Goal: Information Seeking & Learning: Find specific fact

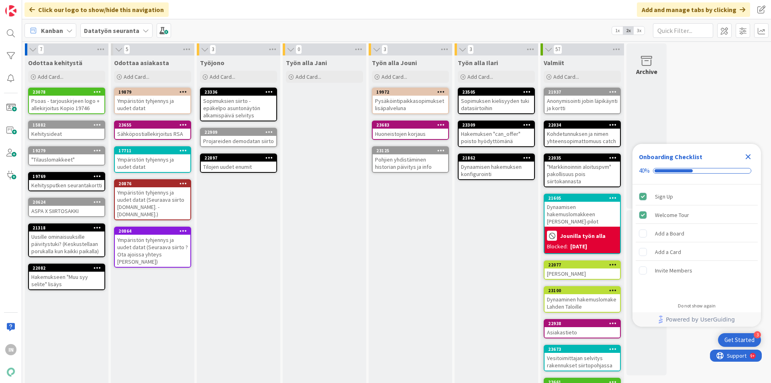
click at [338, 195] on div "Työn alla Jani Add Card..." at bounding box center [325, 251] width 84 height 393
click at [67, 33] on icon at bounding box center [69, 30] width 6 height 6
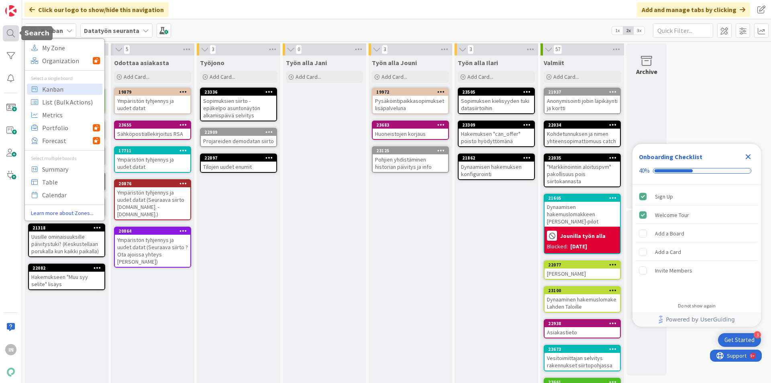
click at [11, 32] on div at bounding box center [11, 33] width 16 height 16
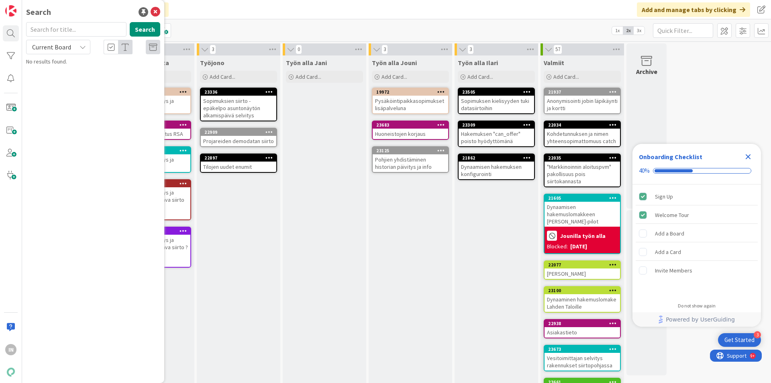
click at [80, 45] on icon at bounding box center [83, 47] width 6 height 6
click at [50, 84] on span "All Boards" at bounding box center [73, 80] width 84 height 12
click at [67, 33] on input "text" at bounding box center [76, 29] width 100 height 14
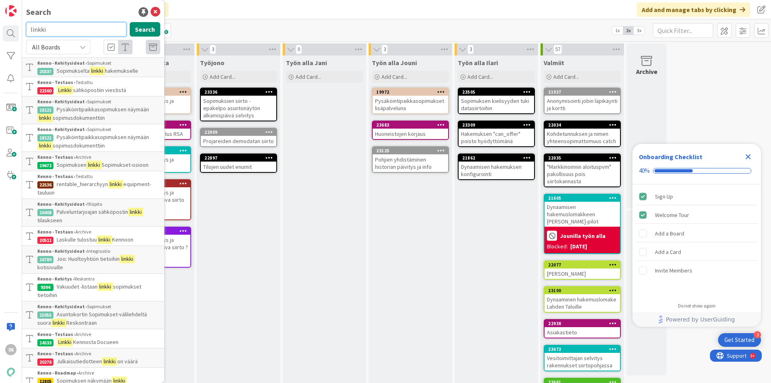
drag, startPoint x: 78, startPoint y: 30, endPoint x: 7, endPoint y: 22, distance: 71.5
click at [16, 24] on div "IN Search linkki Search All Boards Current Board All Boards Kenno - Kehitysidea…" at bounding box center [11, 191] width 22 height 383
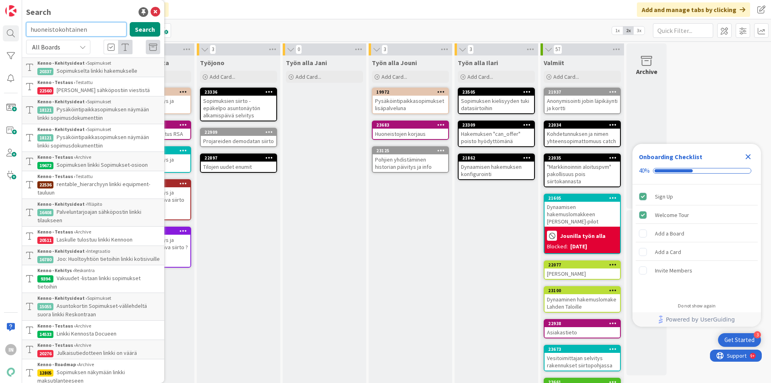
type input "huoneistokohtainen"
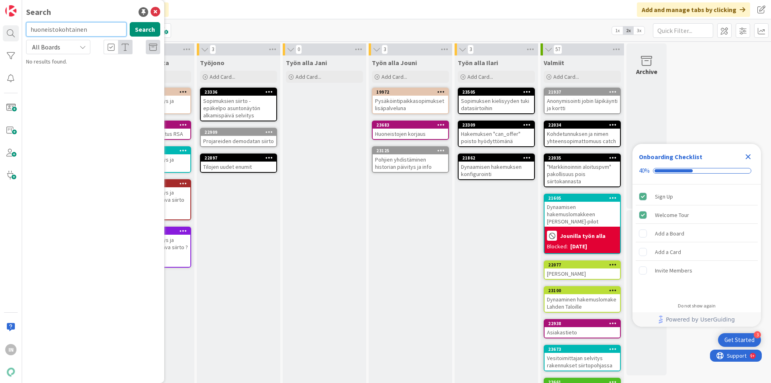
click at [96, 26] on input "huoneistokohtainen" at bounding box center [76, 29] width 100 height 14
click at [84, 46] on icon at bounding box center [83, 47] width 6 height 6
click at [55, 33] on input "text" at bounding box center [76, 29] width 100 height 14
click at [160, 12] on div "Search Search All Boards Current Board All Boards No results found." at bounding box center [93, 191] width 142 height 383
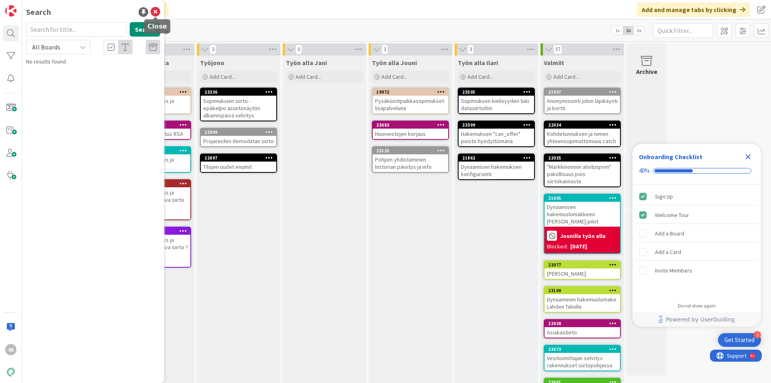
click at [157, 12] on icon at bounding box center [156, 12] width 10 height 10
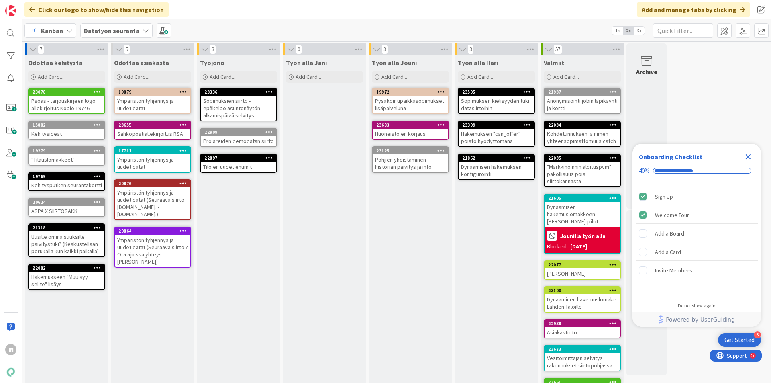
click at [137, 36] on div "Datatyön seuranta" at bounding box center [116, 30] width 72 height 14
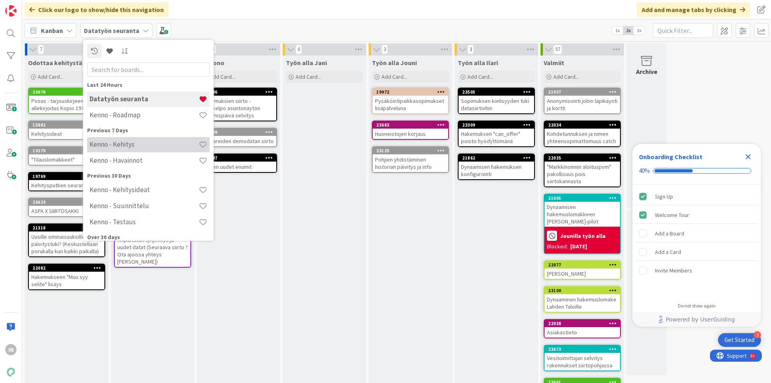
click at [151, 143] on h4 "Kenno - Kehitys" at bounding box center [144, 144] width 109 height 8
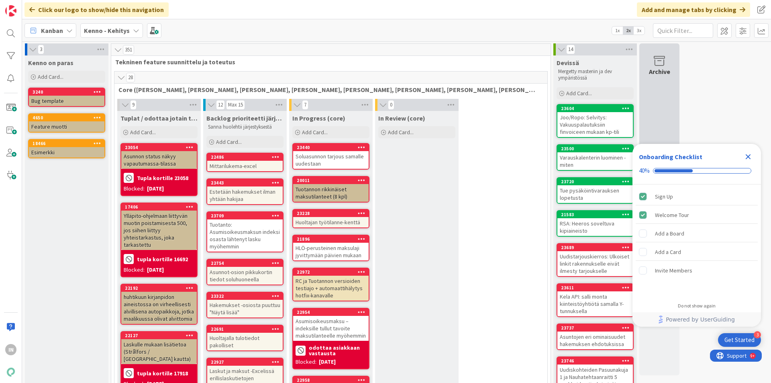
click at [670, 74] on div "Archive" at bounding box center [659, 72] width 21 height 10
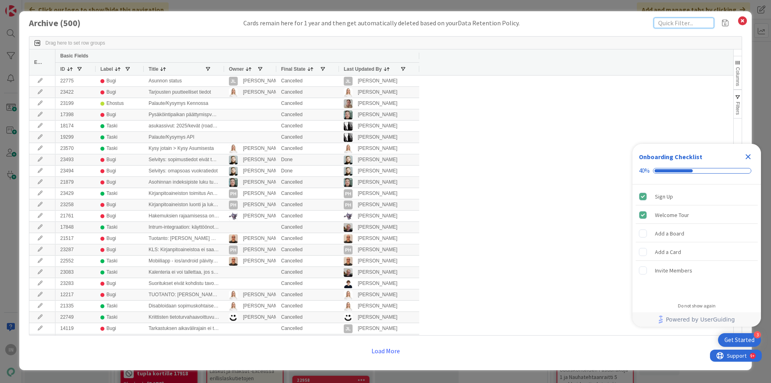
click at [669, 23] on input "text" at bounding box center [684, 23] width 60 height 10
type input "link"
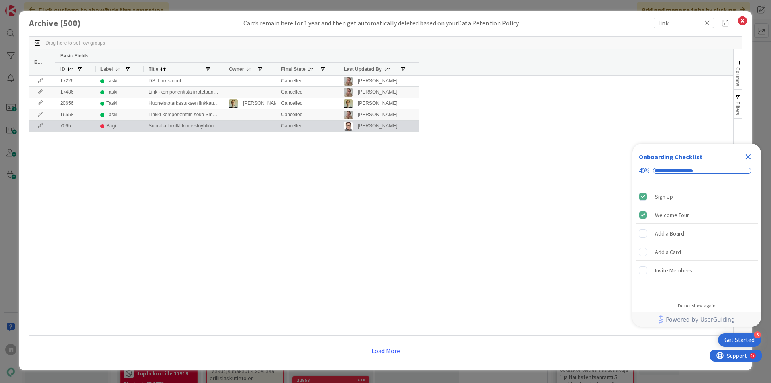
click at [175, 125] on div "Suoralla linkillä kiinteistöyhtiön työntekijä pääsee käsiksi kaikkiin asuntokor…" at bounding box center [184, 125] width 80 height 11
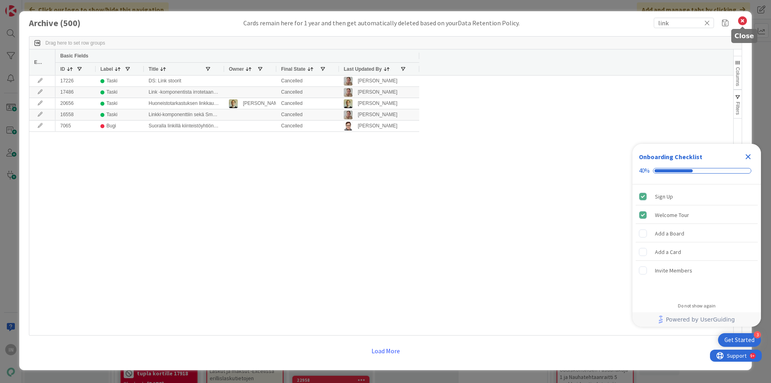
click at [741, 23] on icon at bounding box center [742, 20] width 10 height 11
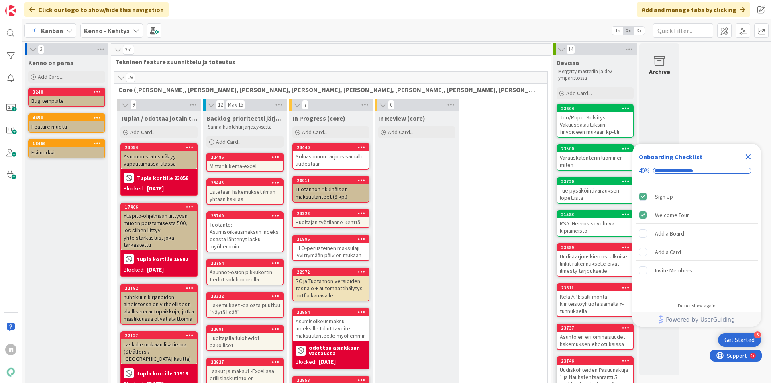
click at [747, 154] on icon "Close Checklist" at bounding box center [748, 157] width 10 height 10
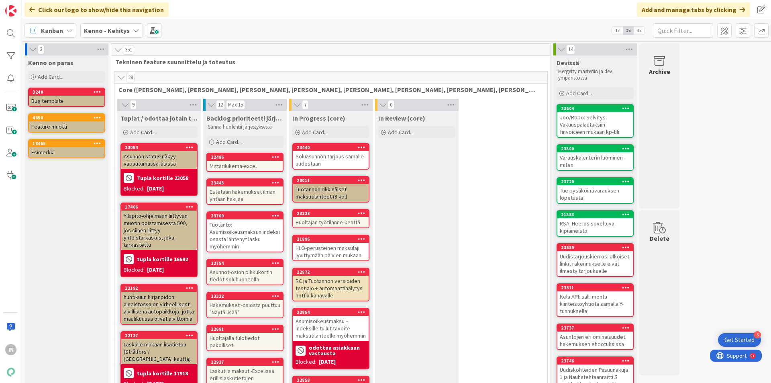
click at [112, 29] on b "Kenno - Kehitys" at bounding box center [107, 31] width 46 height 8
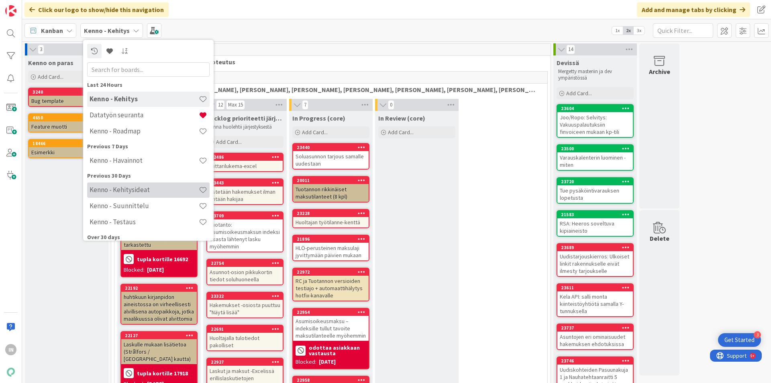
click at [178, 188] on h4 "Kenno - Kehitysideat" at bounding box center [144, 190] width 109 height 8
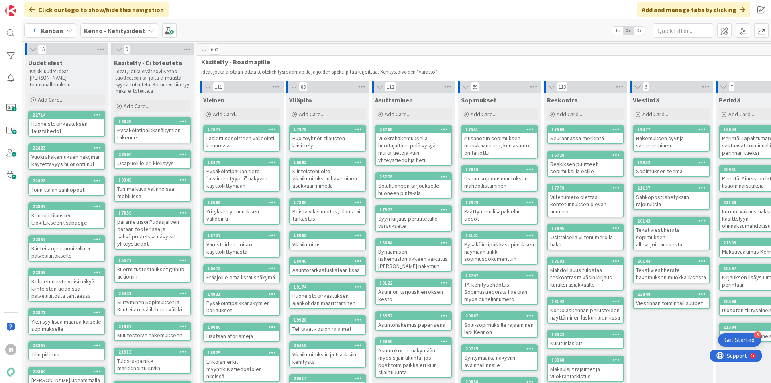
click at [149, 29] on icon at bounding box center [151, 30] width 6 height 6
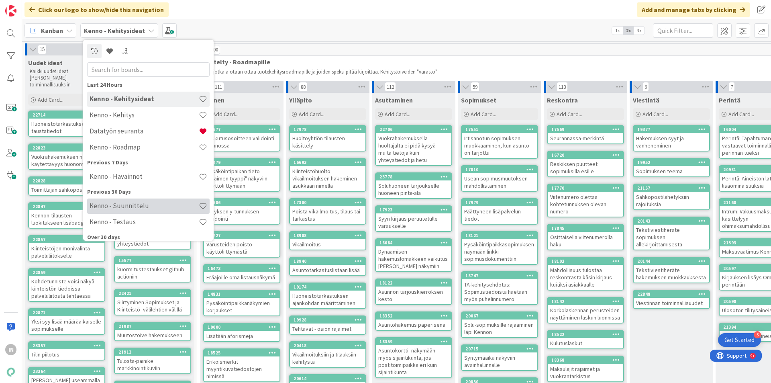
click at [149, 200] on div "Kenno - Suunnittelu" at bounding box center [148, 205] width 122 height 15
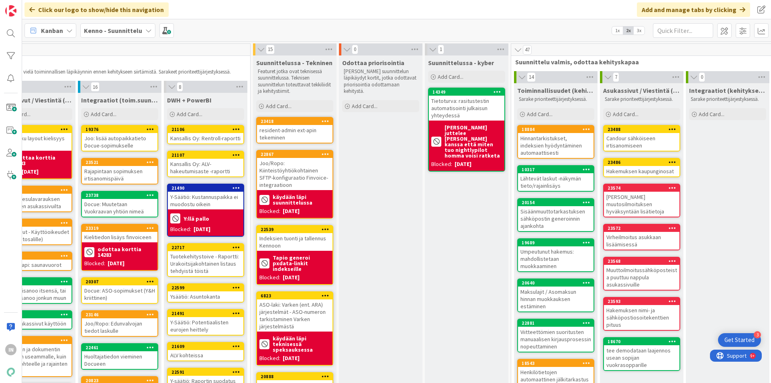
scroll to position [0, 605]
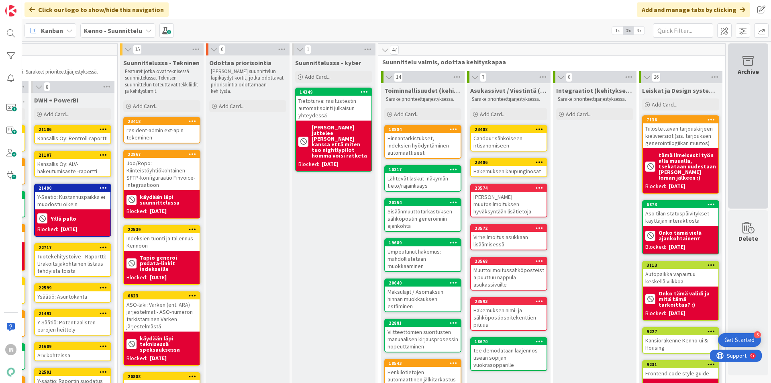
click at [739, 66] on icon at bounding box center [748, 60] width 31 height 11
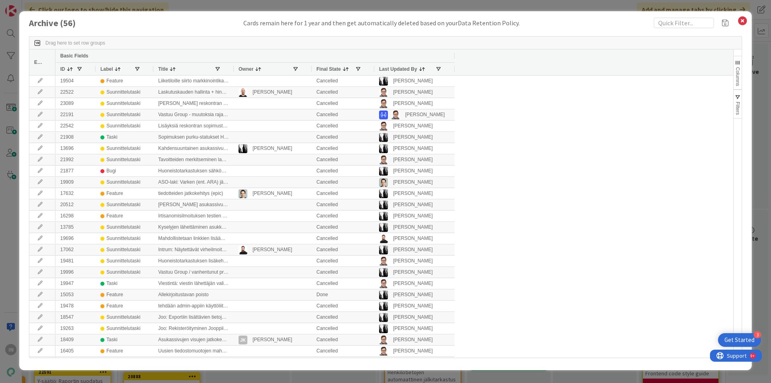
click at [675, 28] on div "Drag here to set row groups Drag here to set column labels Edit Basic Fields ID…" at bounding box center [385, 197] width 713 height 338
click at [680, 22] on input "text" at bounding box center [684, 23] width 60 height 10
type input "link"
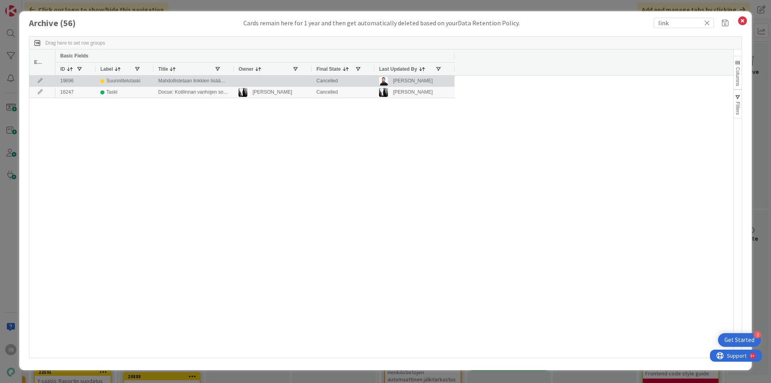
click at [206, 80] on div "Mahdollistetaan linkkien lisääminen asunnoille" at bounding box center [193, 81] width 80 height 11
click at [74, 84] on div "19696" at bounding box center [75, 81] width 40 height 11
click at [72, 83] on div "19696" at bounding box center [75, 81] width 40 height 11
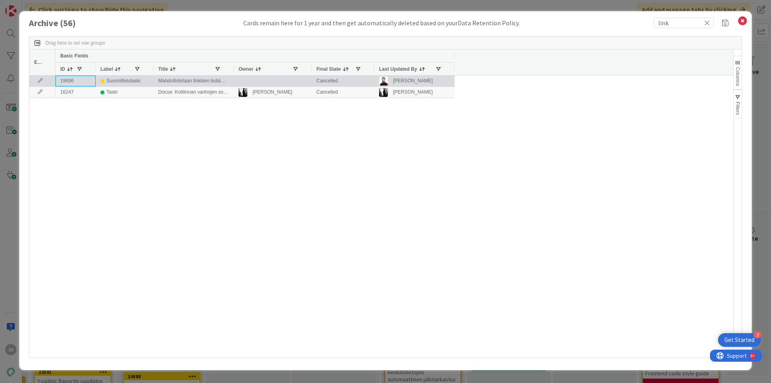
click at [71, 82] on div "19696" at bounding box center [75, 81] width 40 height 11
click at [36, 83] on icon at bounding box center [40, 80] width 12 height 5
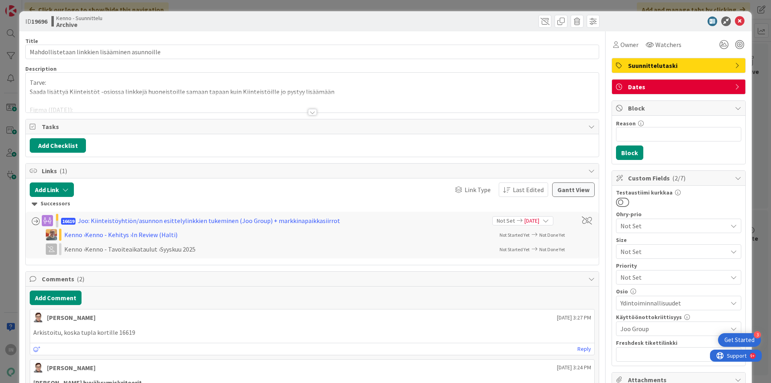
click at [313, 108] on div at bounding box center [312, 102] width 573 height 20
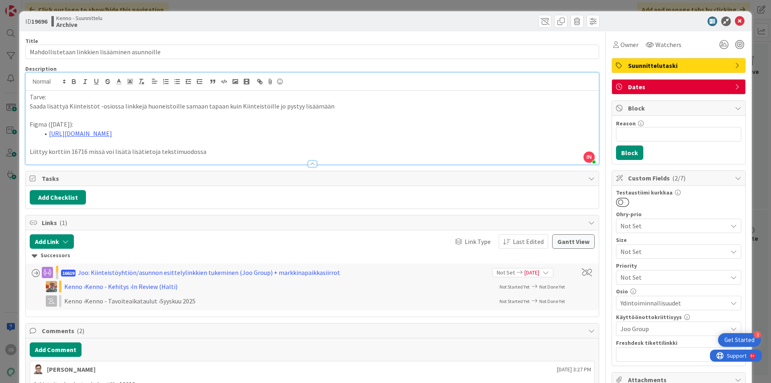
click at [78, 152] on p "Liittyy korttiin 16716 missä voi lisätä lisätietoja tekstimuodossa" at bounding box center [312, 151] width 565 height 9
click at [84, 152] on p "Liittyy korttiin 16716 missä voi lisätä lisätietoja tekstimuodossa" at bounding box center [312, 151] width 565 height 9
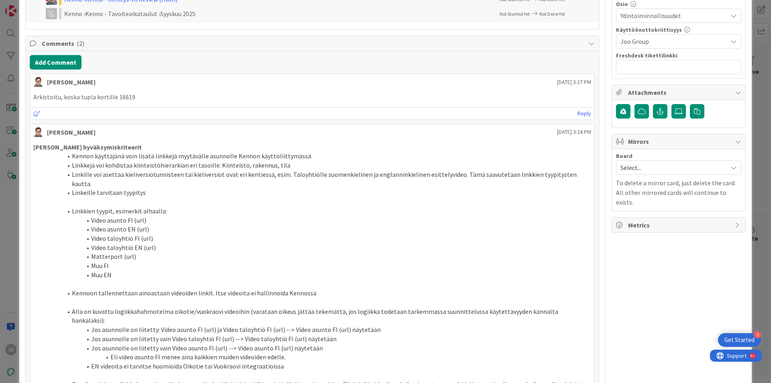
scroll to position [321, 0]
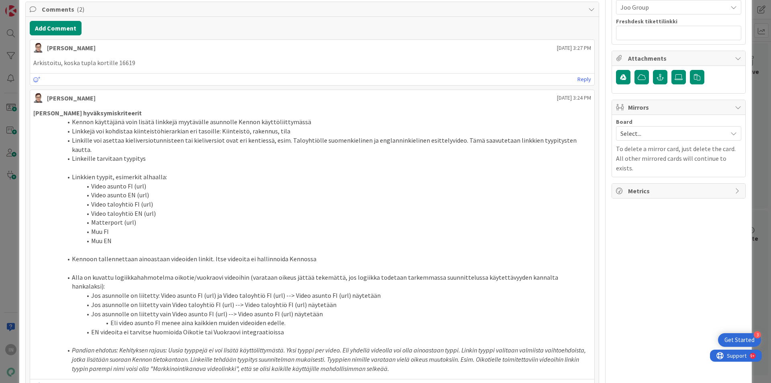
click at [122, 64] on p "Arkistoitu, koska tupla kortille 16619" at bounding box center [312, 62] width 558 height 9
copy p "16619"
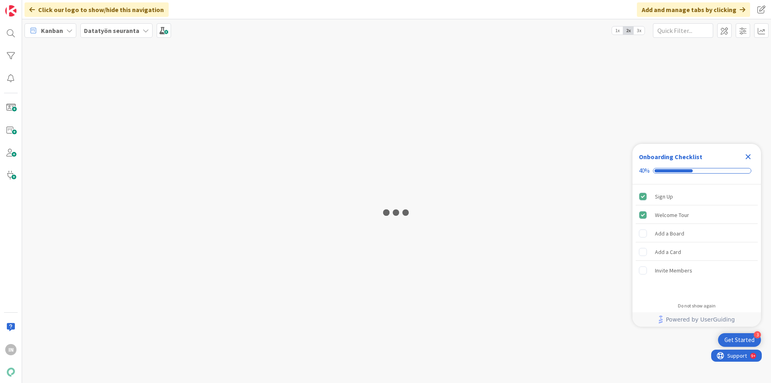
click at [132, 34] on b "Datatyön seuranta" at bounding box center [111, 31] width 55 height 8
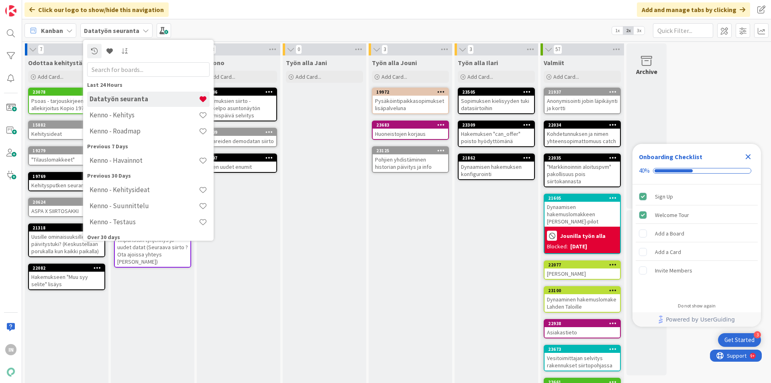
click at [325, 198] on div "Työn alla Jani Add Card..." at bounding box center [325, 251] width 84 height 393
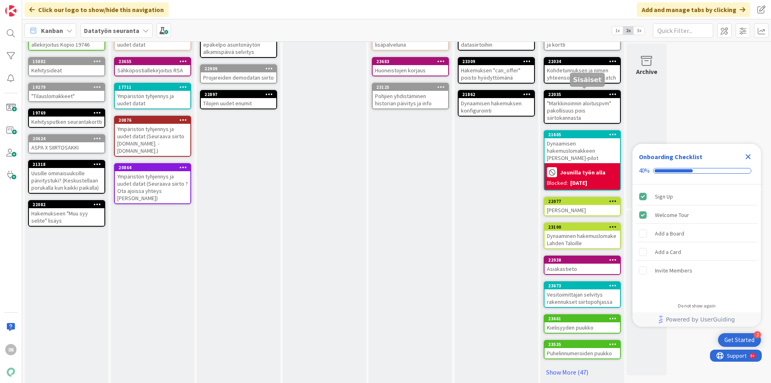
scroll to position [69, 0]
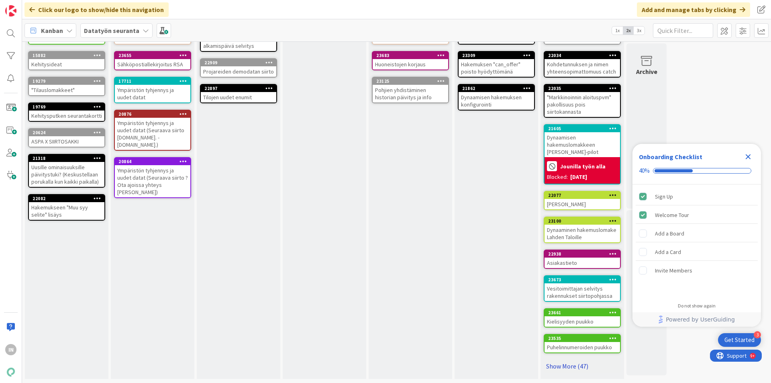
click at [572, 367] on link "Show More (47)" at bounding box center [582, 365] width 77 height 13
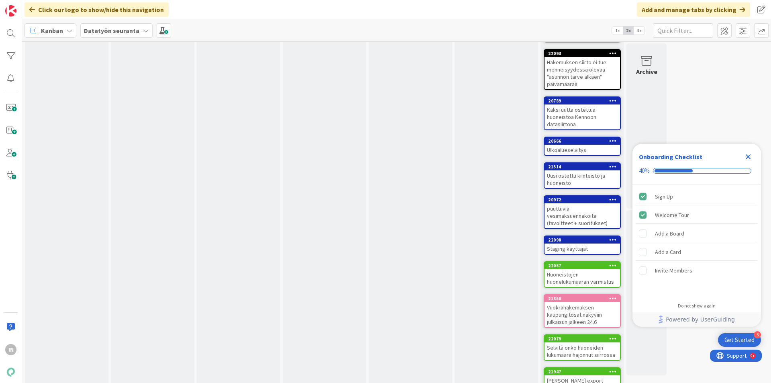
scroll to position [1494, 0]
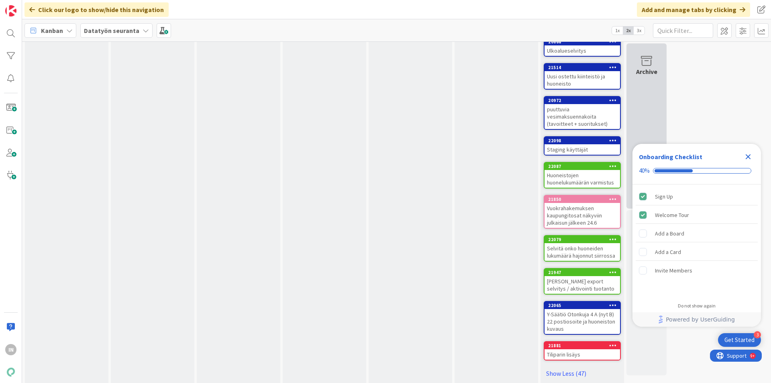
click at [656, 90] on div "Archive" at bounding box center [647, 125] width 40 height 165
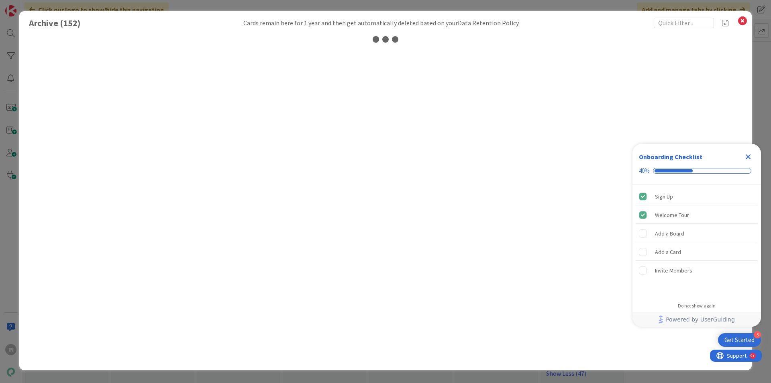
scroll to position [0, 0]
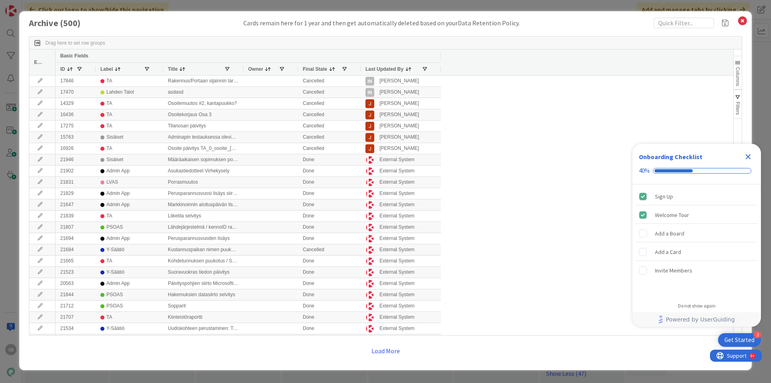
click at [679, 17] on div "Archive ( 500 ) Cards remain here for 1 year and then get automatically deleted…" at bounding box center [385, 190] width 733 height 359
click at [674, 22] on input "text" at bounding box center [684, 23] width 60 height 10
type input "link"
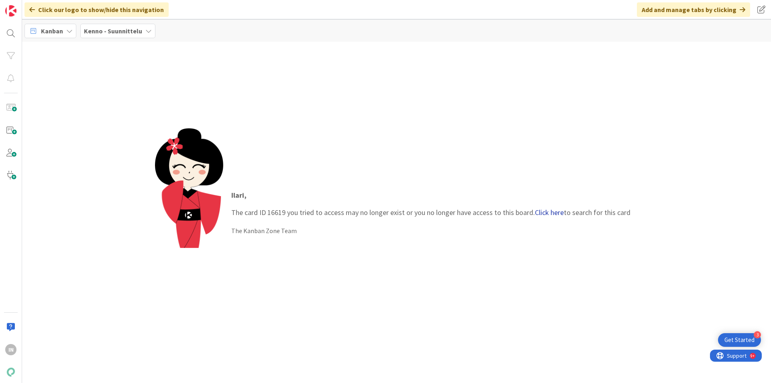
click at [561, 210] on link "Click here" at bounding box center [549, 212] width 29 height 9
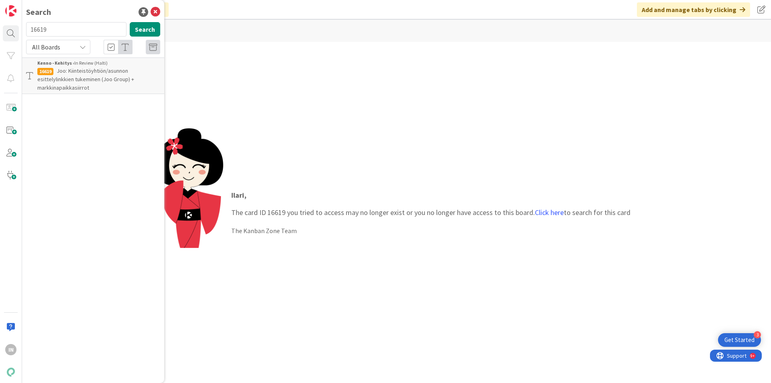
click at [68, 65] on b "Kenno - Kehitys ›" at bounding box center [55, 63] width 37 height 6
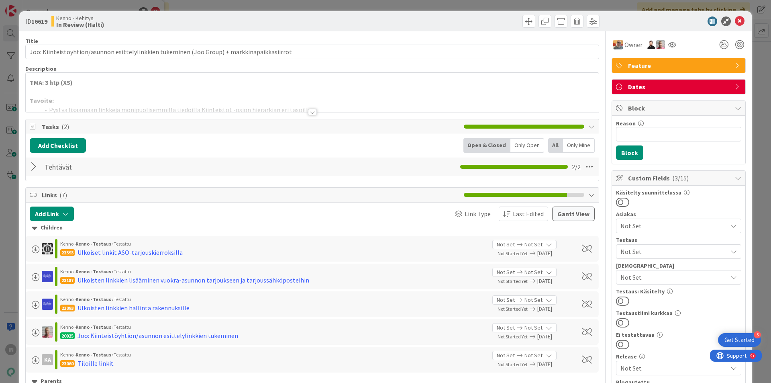
click at [308, 109] on div at bounding box center [312, 112] width 9 height 6
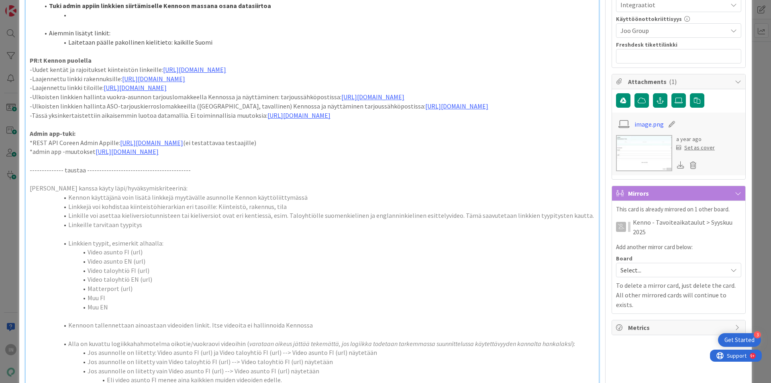
scroll to position [482, 0]
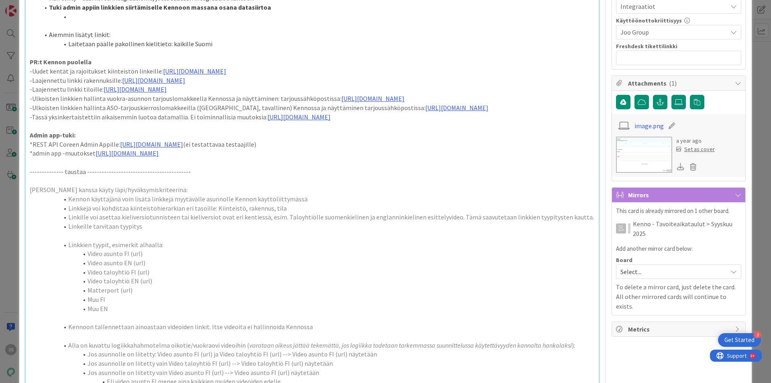
click at [627, 152] on img at bounding box center [644, 155] width 56 height 36
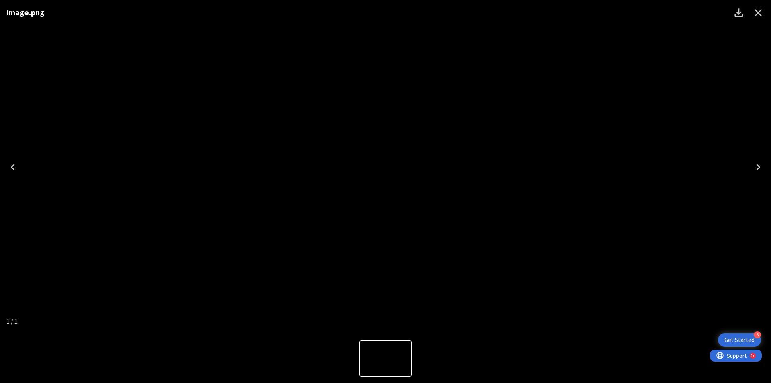
click at [755, 16] on icon "Close" at bounding box center [758, 12] width 13 height 13
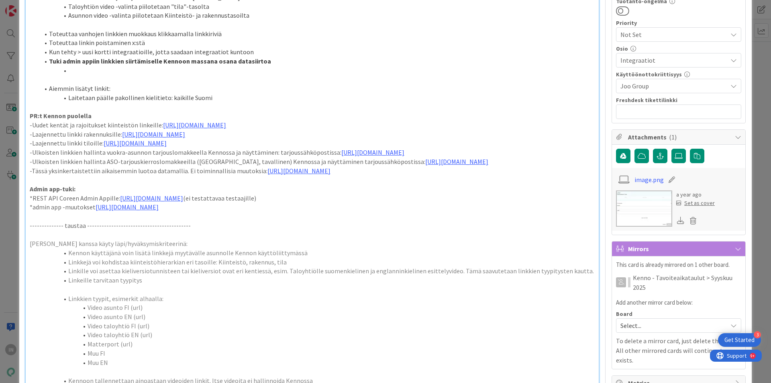
scroll to position [402, 0]
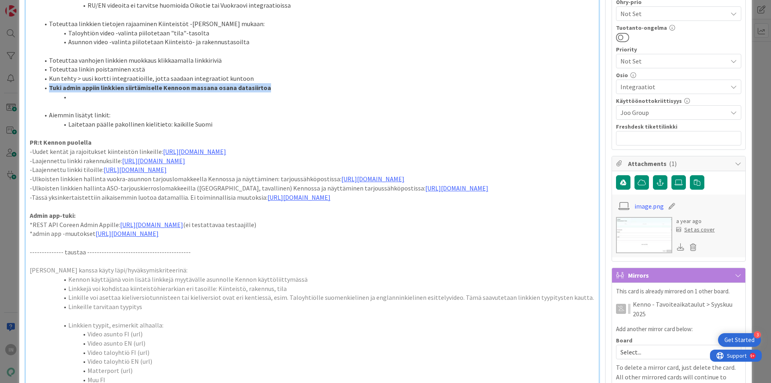
drag, startPoint x: 48, startPoint y: 97, endPoint x: 265, endPoint y: 98, distance: 217.3
click at [265, 92] on li "Tuki admin appiin linkkien siirtämiselle Kennoon massana osana datasiirtoa" at bounding box center [316, 87] width 555 height 9
copy strong "Tuki admin appiin linkkien siirtämiselle Kennoon massana osana datasiirtoa"
click at [156, 237] on link "https://github.com/pandiafi/kenno/pull/8591" at bounding box center [127, 233] width 63 height 8
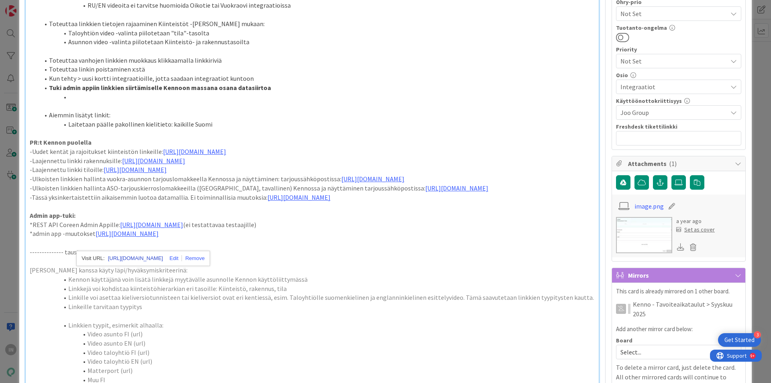
click at [152, 255] on link "https://github.com/pandiafi/kenno/pull/8591" at bounding box center [135, 258] width 55 height 10
